Goal: Find contact information: Find contact information

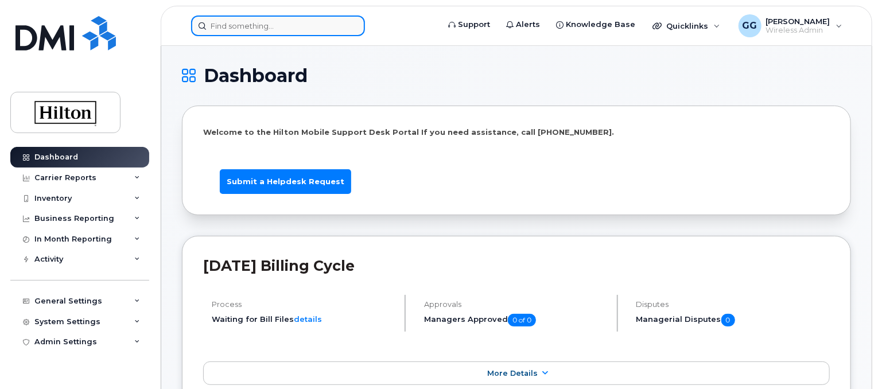
click at [232, 25] on input at bounding box center [278, 25] width 174 height 21
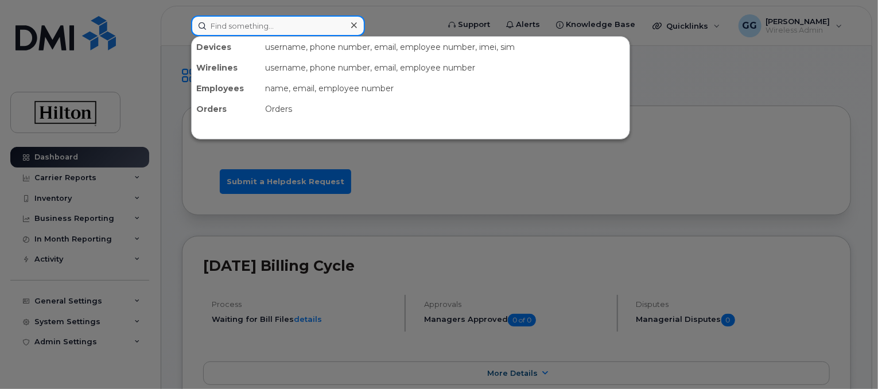
paste input "703.303.6677"
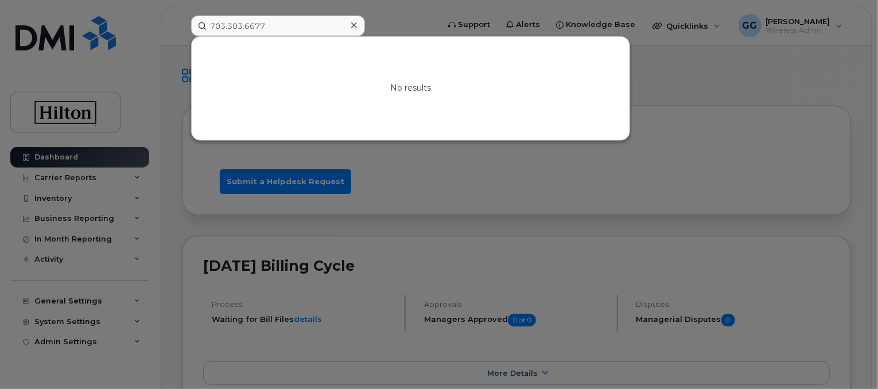
drag, startPoint x: 292, startPoint y: 13, endPoint x: 202, endPoint y: 26, distance: 90.4
click at [202, 26] on div "703.303.6677 No results" at bounding box center [311, 25] width 258 height 21
drag, startPoint x: 290, startPoint y: 22, endPoint x: 208, endPoint y: 36, distance: 83.7
click at [208, 36] on div "703.303.6677 No results" at bounding box center [311, 25] width 240 height 21
paste input "571.395.6979"
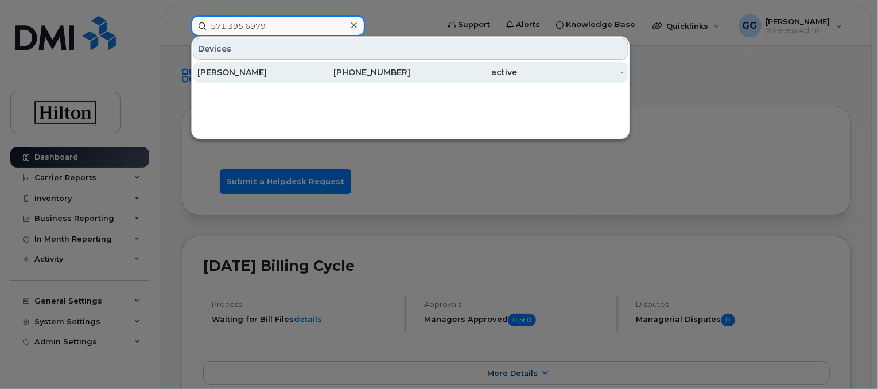
type input "571.395.6979"
click at [258, 74] on div "[PERSON_NAME]" at bounding box center [250, 72] width 107 height 11
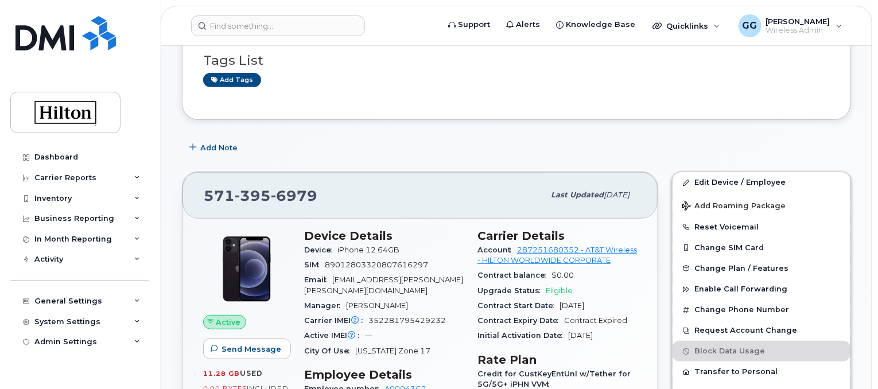
scroll to position [172, 0]
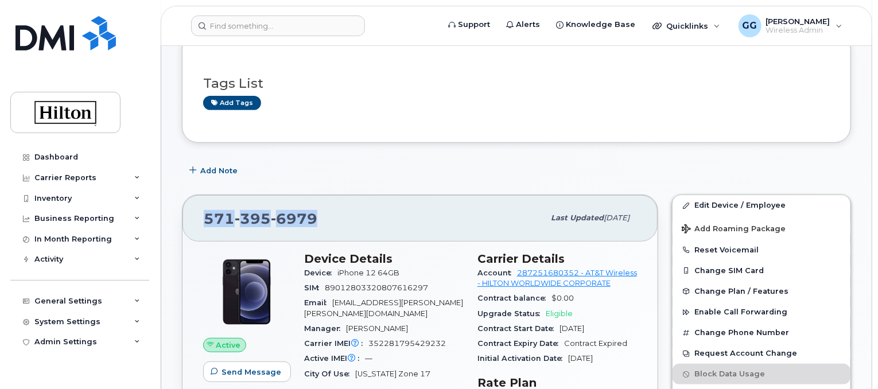
drag, startPoint x: 333, startPoint y: 216, endPoint x: 184, endPoint y: 228, distance: 149.0
click at [184, 228] on div "571 395 6979 Last updated Oct 06, 2025" at bounding box center [419, 218] width 475 height 46
copy span "571 395 6979"
